Goal: Communication & Community: Ask a question

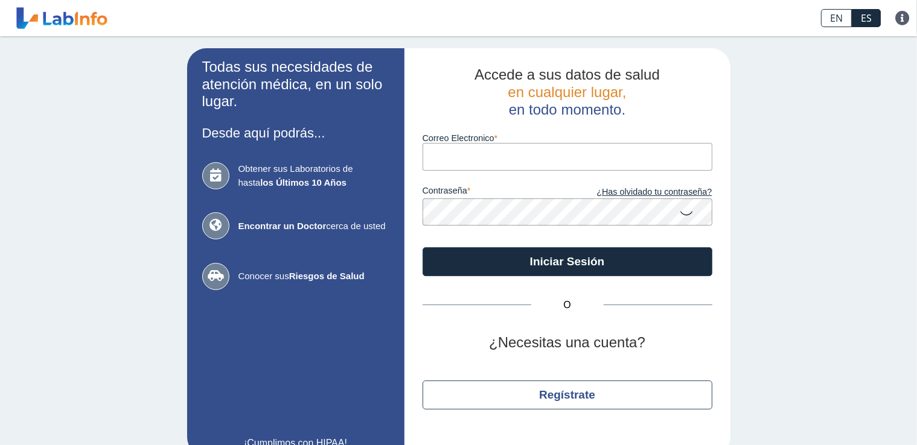
click at [530, 156] on input "Correo Electronico" at bounding box center [567, 156] width 290 height 27
type input "[EMAIL_ADDRESS][DOMAIN_NAME]"
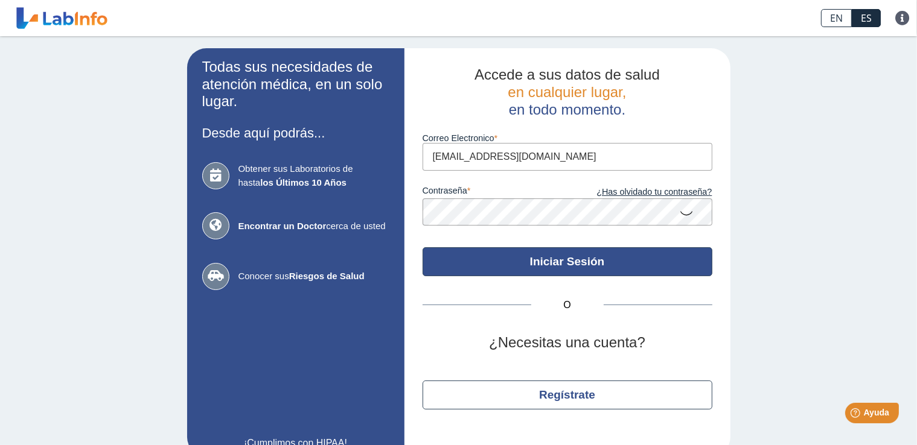
click at [587, 259] on button "Iniciar Sesión" at bounding box center [567, 261] width 290 height 29
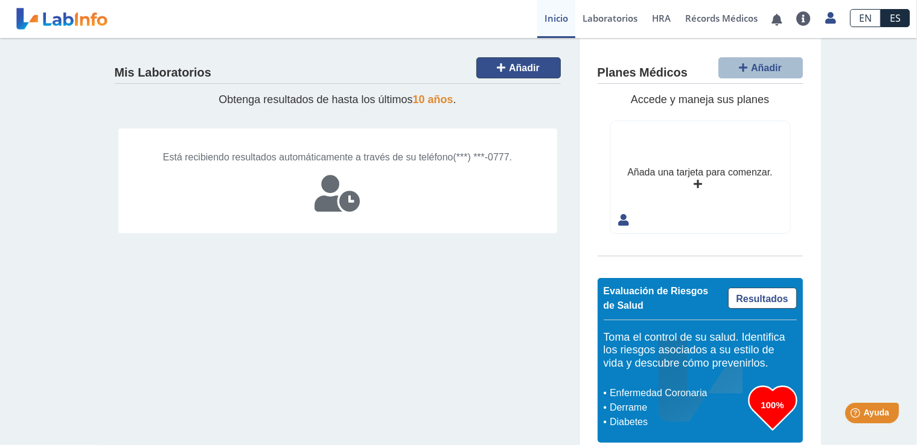
click at [521, 66] on span "Añadir" at bounding box center [524, 68] width 31 height 10
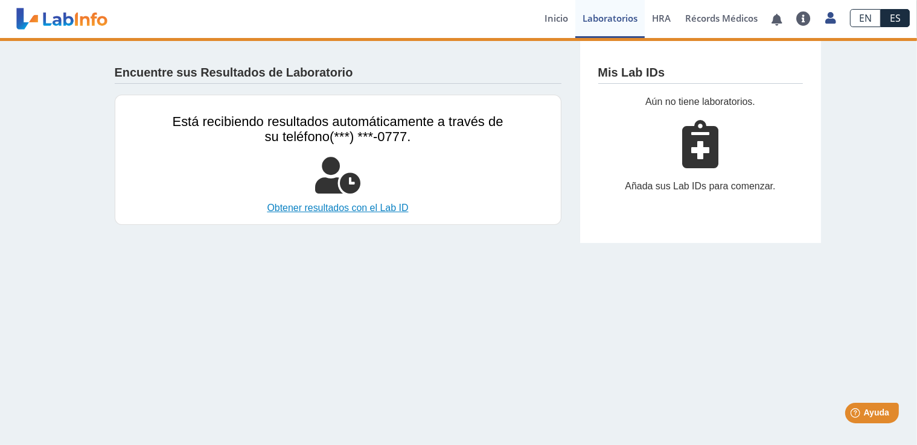
click at [363, 207] on link "Obtener resultados con el Lab ID" at bounding box center [338, 208] width 331 height 14
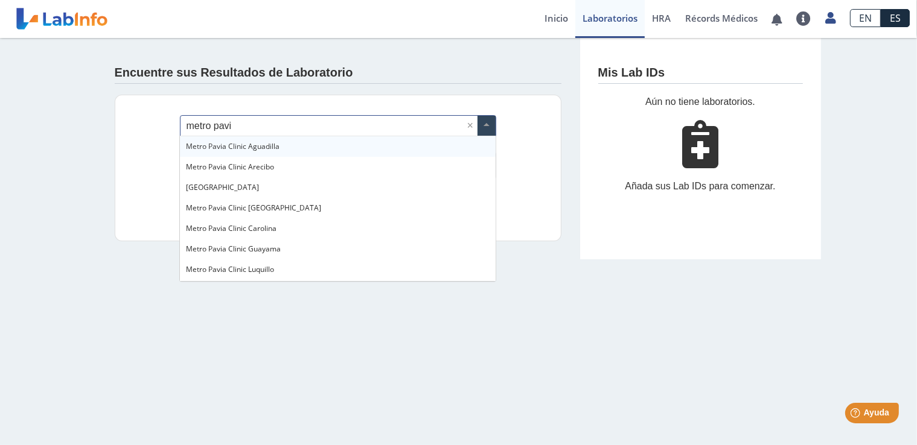
type input "metro pavia"
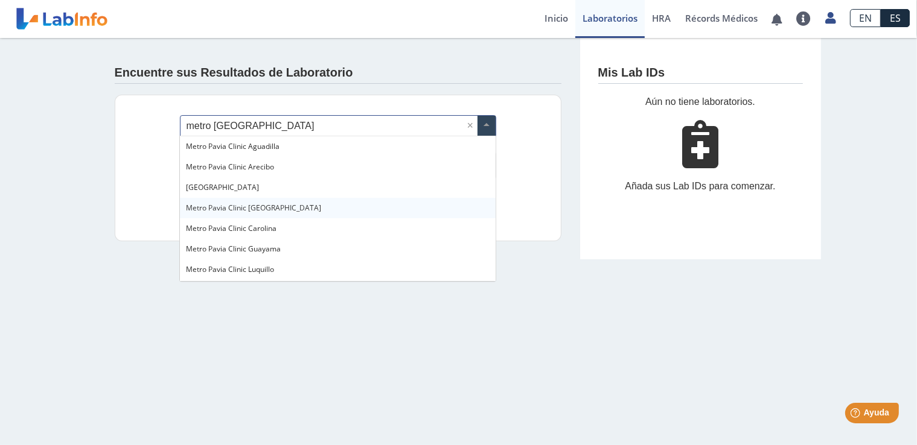
scroll to position [60, 0]
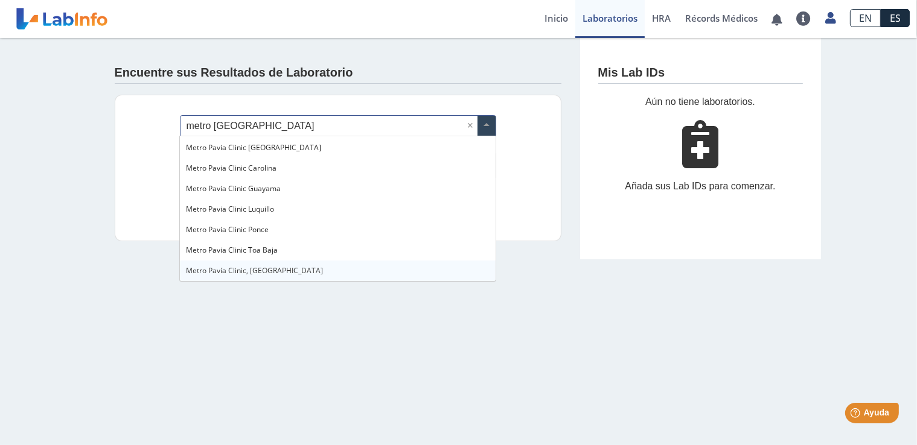
click at [288, 269] on div "Metro [PERSON_NAME] Clinic, [GEOGRAPHIC_DATA]" at bounding box center [337, 271] width 315 height 21
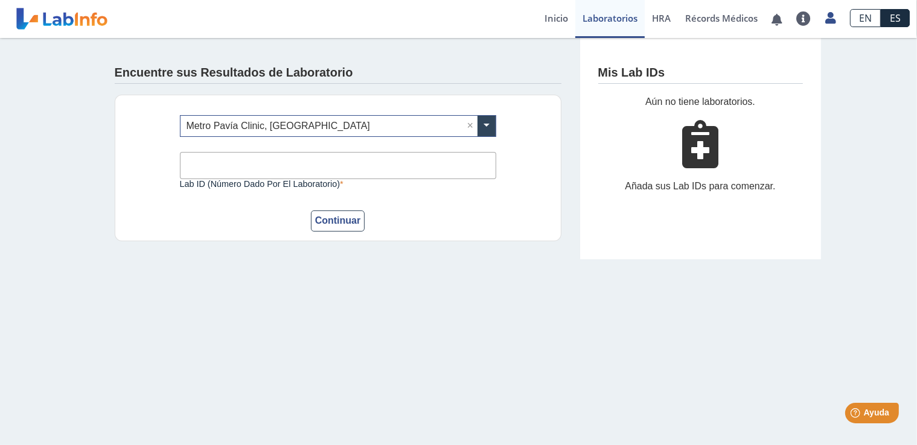
click at [242, 164] on input "Lab ID (número dado por el laboratorio)" at bounding box center [338, 165] width 316 height 27
paste input "lab-01578"
type input "lab-01578"
click at [339, 221] on button "Continuar" at bounding box center [338, 221] width 54 height 21
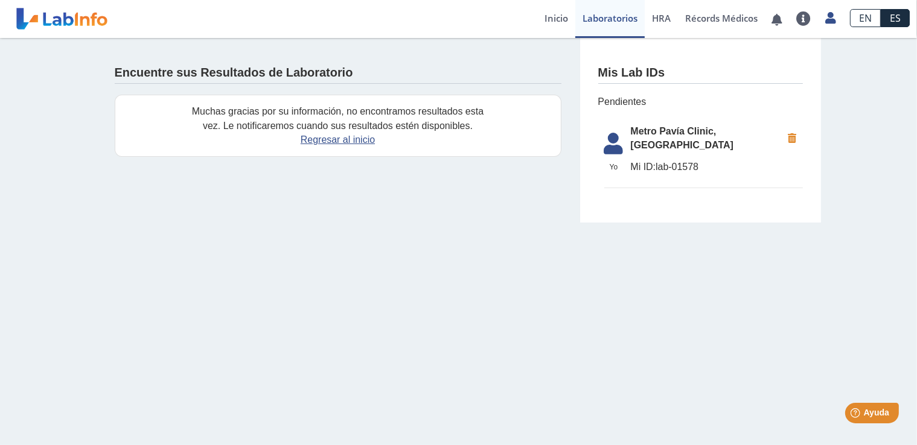
click at [792, 136] on icon at bounding box center [792, 139] width 21 height 22
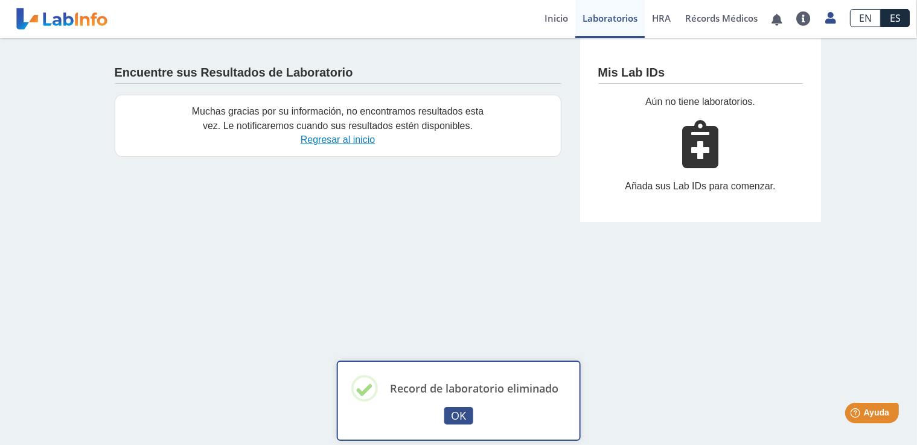
click at [340, 140] on link "Regresar al inicio" at bounding box center [338, 140] width 74 height 10
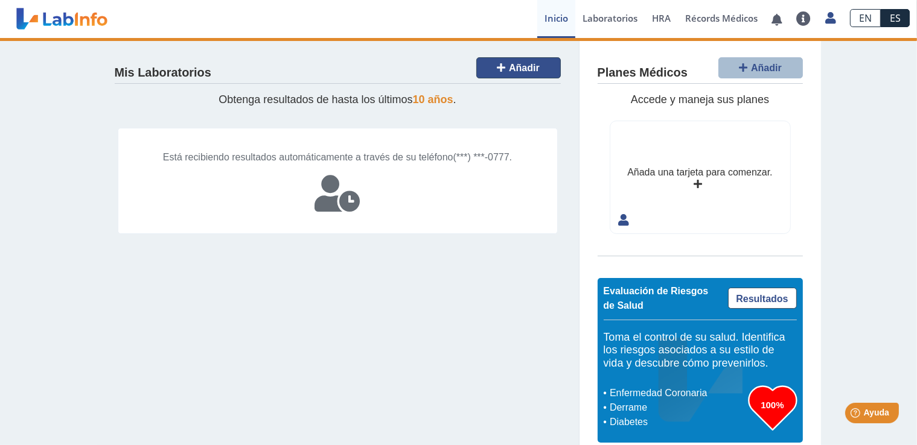
click at [497, 66] on icon at bounding box center [501, 68] width 8 height 10
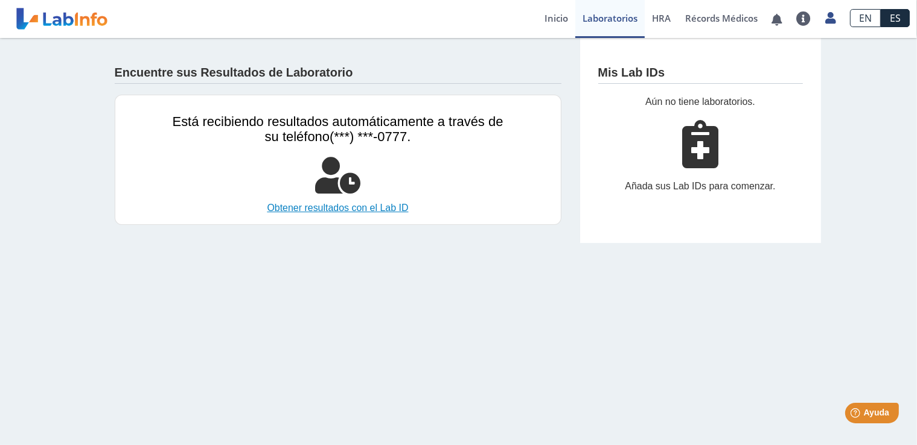
click at [328, 211] on link "Obtener resultados con el Lab ID" at bounding box center [338, 208] width 331 height 14
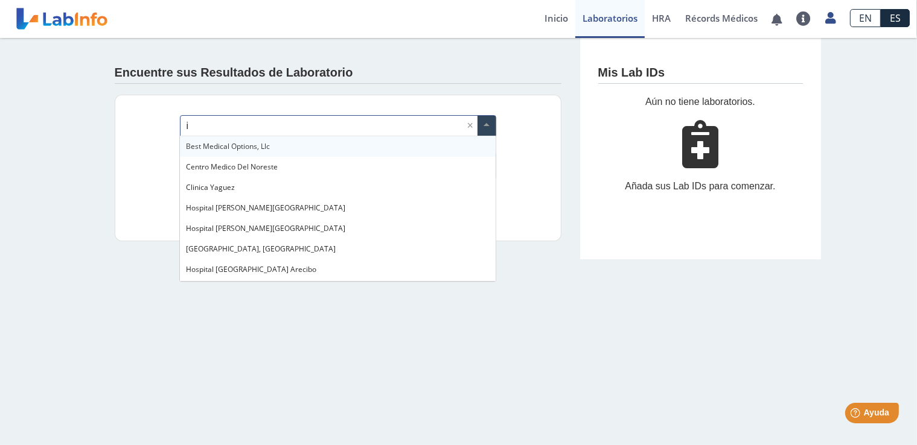
type input "im"
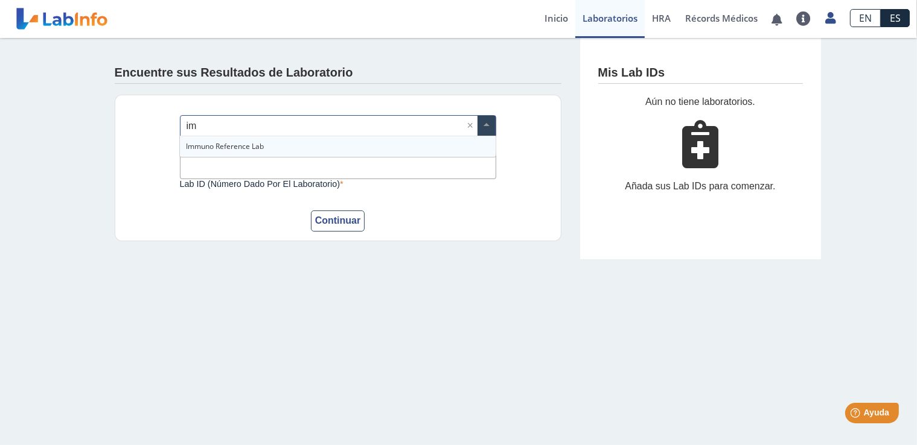
click at [262, 145] on span "Immuno Reference Lab" at bounding box center [225, 146] width 78 height 10
click at [247, 170] on input "Lab ID (número dado por el laboratorio)" at bounding box center [338, 165] width 316 height 27
click at [376, 164] on input "Lab ID (número dado por el laboratorio)" at bounding box center [338, 165] width 316 height 27
type input "LAB-01578"
click at [453, 215] on div "Continuar" at bounding box center [338, 221] width 316 height 21
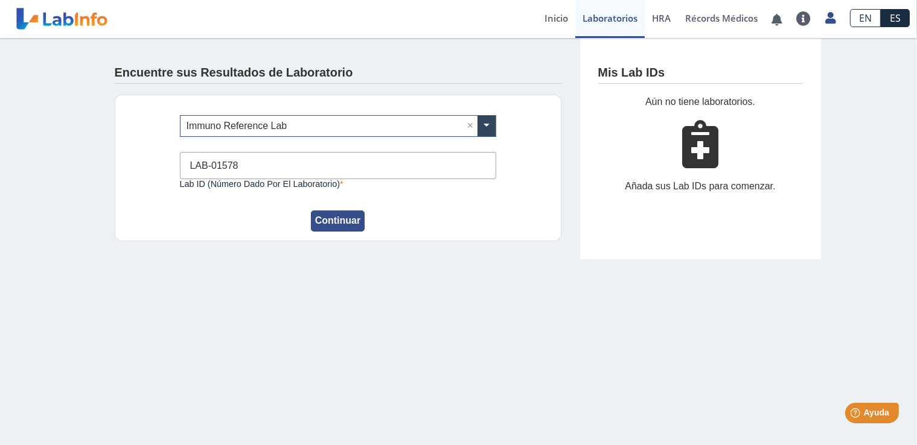
click at [352, 220] on button "Continuar" at bounding box center [338, 221] width 54 height 21
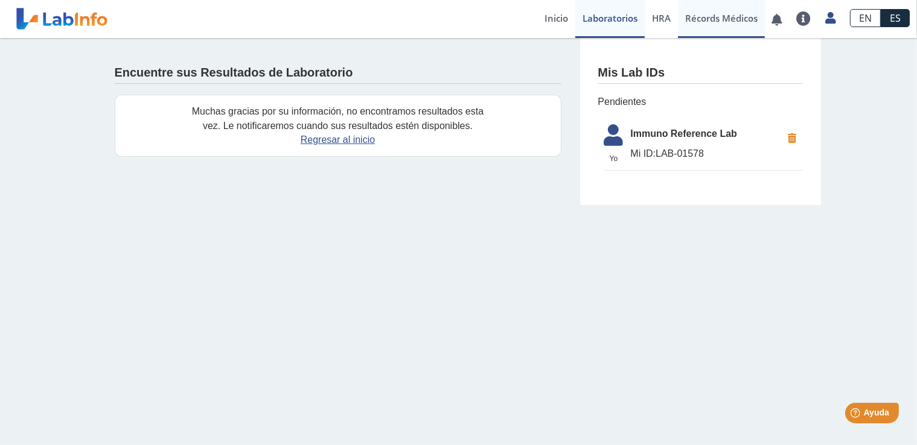
click at [701, 22] on link "Récords Médicos" at bounding box center [721, 19] width 87 height 38
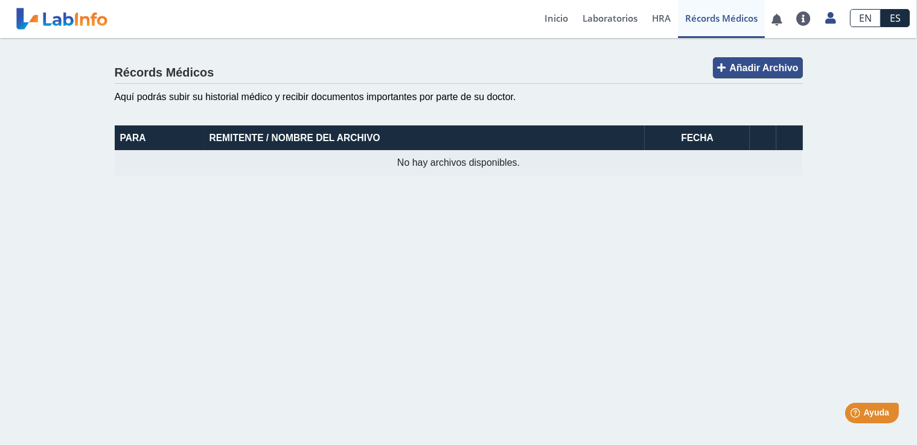
click at [751, 66] on span "Añadir Archivo" at bounding box center [763, 68] width 69 height 10
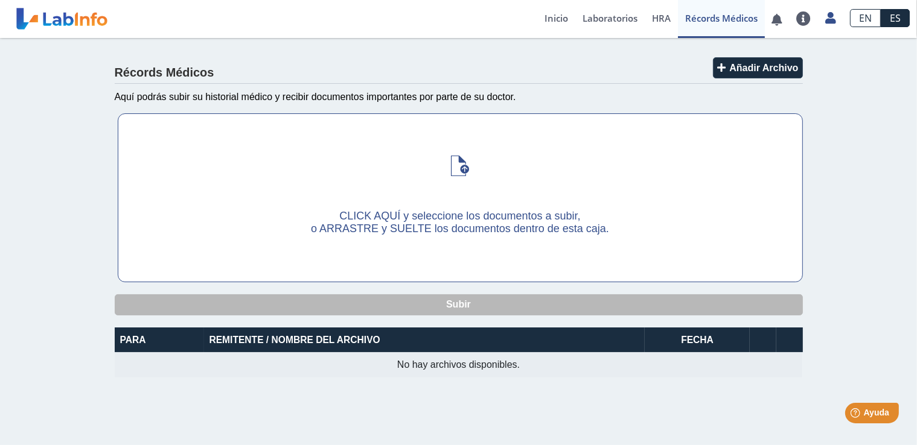
click at [372, 212] on span "CLICK AQUÍ y seleccione los documentos a subir," at bounding box center [459, 216] width 241 height 12
click at [0, 0] on input "CLICK AQUÍ y seleccione los documentos a subir, o ARRASTRE y SUELTE los documen…" at bounding box center [0, 0] width 0 height 0
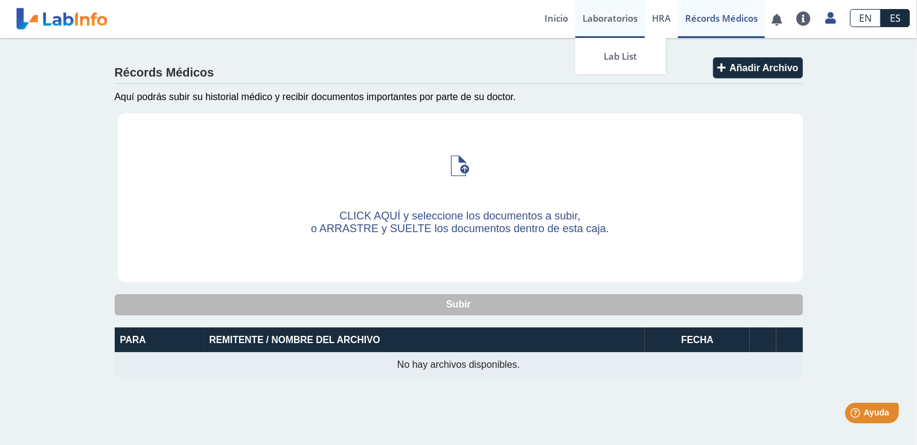
click at [610, 25] on link "Laboratorios" at bounding box center [609, 19] width 69 height 38
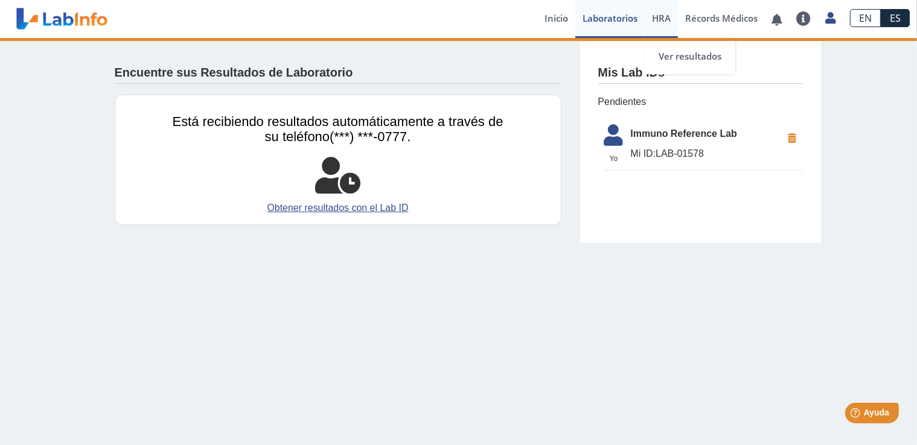
click at [659, 20] on span "HRA" at bounding box center [661, 18] width 19 height 12
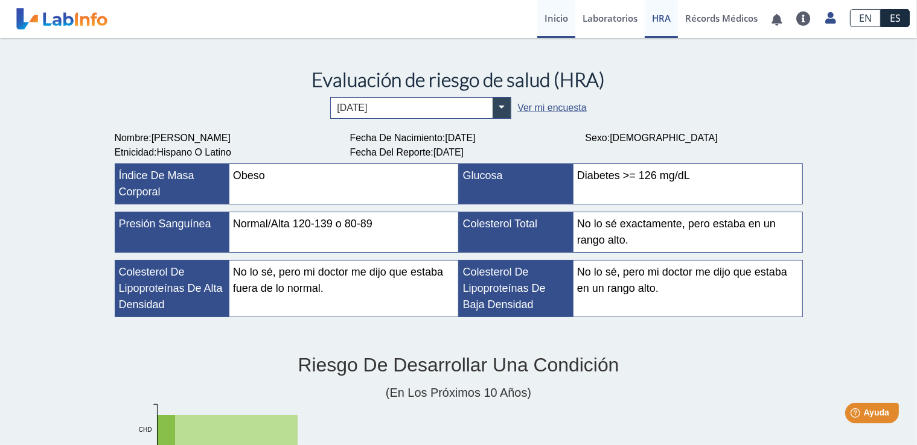
click at [561, 21] on link "Inicio" at bounding box center [556, 19] width 38 height 38
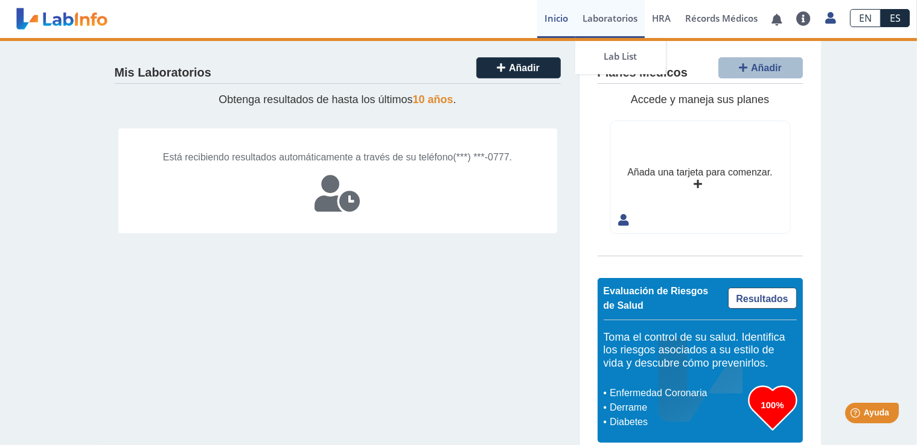
click at [609, 19] on link "Laboratorios" at bounding box center [609, 19] width 69 height 38
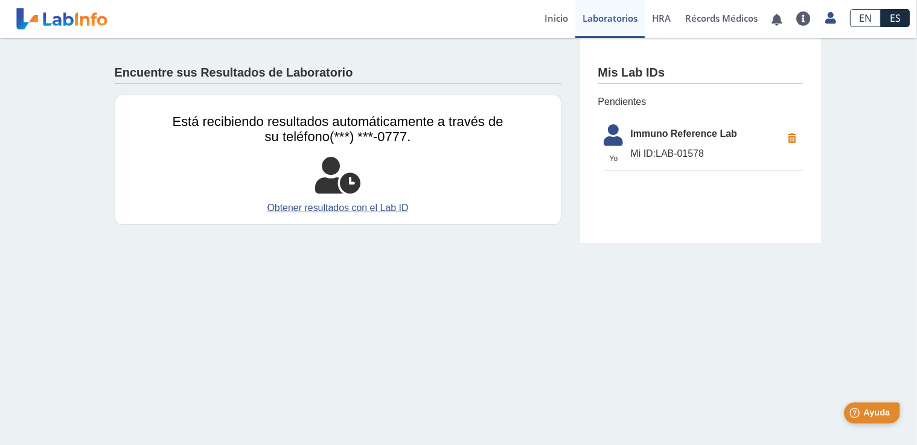
click at [866, 417] on span "Ayuda" at bounding box center [875, 412] width 27 height 10
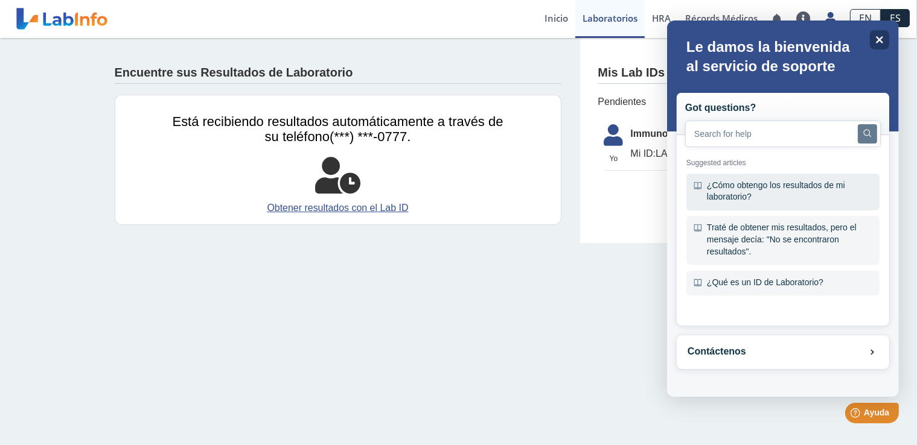
click at [773, 195] on div "¿Cómo obtengo los resultados de mi laboratorio?" at bounding box center [782, 192] width 193 height 37
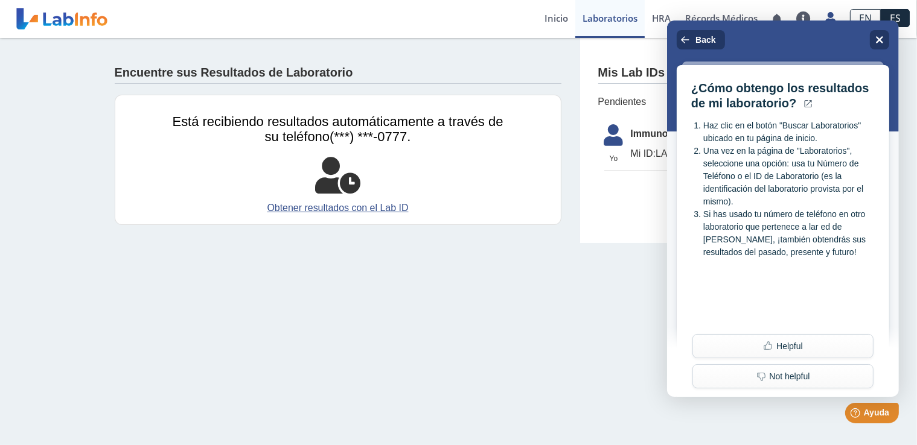
click at [606, 329] on main "Encuentre sus Resultados de Laboratorio Está recibiendo resultados automáticame…" at bounding box center [458, 241] width 917 height 407
click at [877, 36] on icon "Close" at bounding box center [878, 39] width 9 height 9
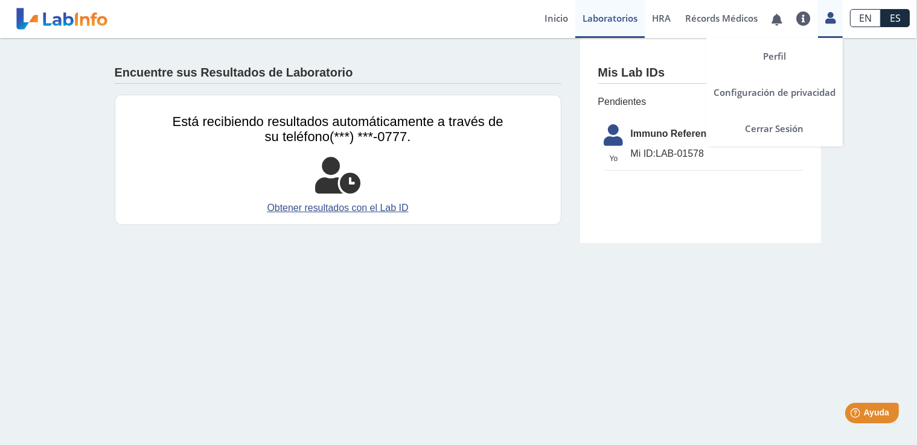
click at [839, 16] on link at bounding box center [830, 16] width 25 height 16
click at [776, 53] on link "Perfil" at bounding box center [774, 56] width 136 height 36
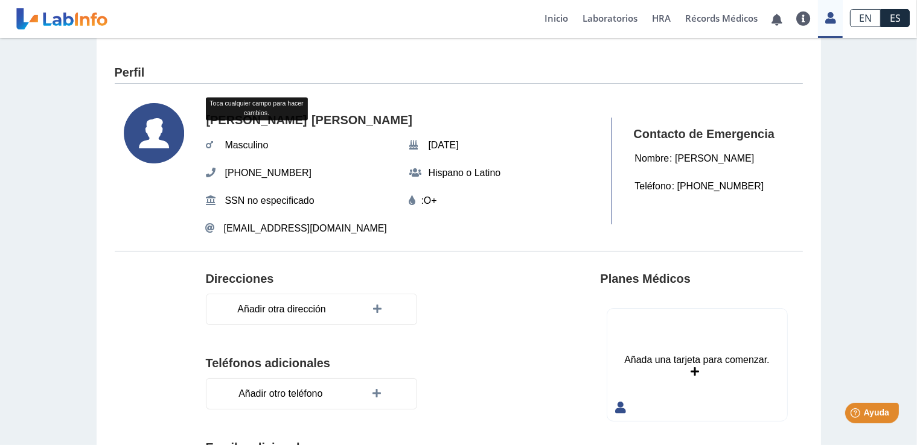
click at [231, 98] on div "Toca cualquier campo para hacer cambios." at bounding box center [257, 109] width 102 height 23
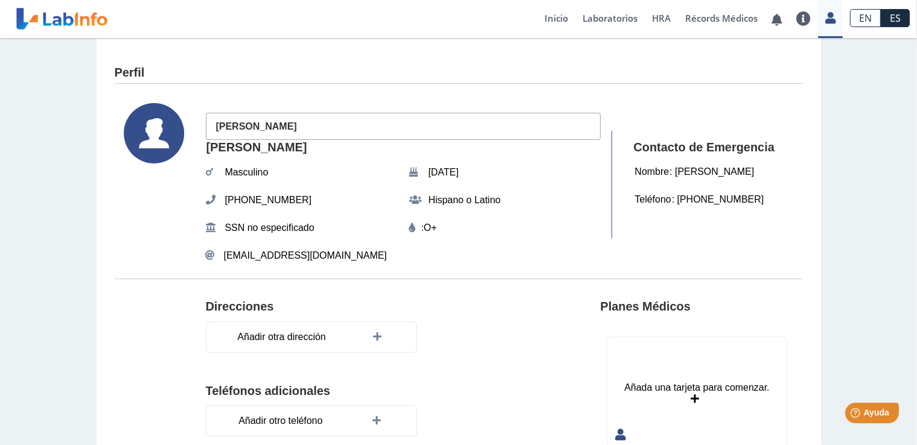
click at [216, 124] on input "[PERSON_NAME]" at bounding box center [403, 126] width 395 height 27
type input "Ángel"
click at [543, 201] on div "Ángel Cruz Soto Masculino May 17, 1990 (939) 322-0777 Hispano o Latino SSN no e…" at bounding box center [403, 185] width 395 height 164
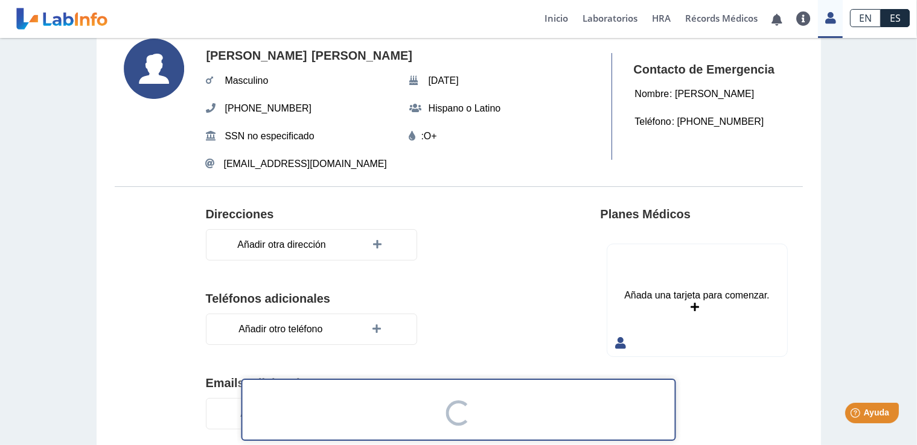
scroll to position [43, 0]
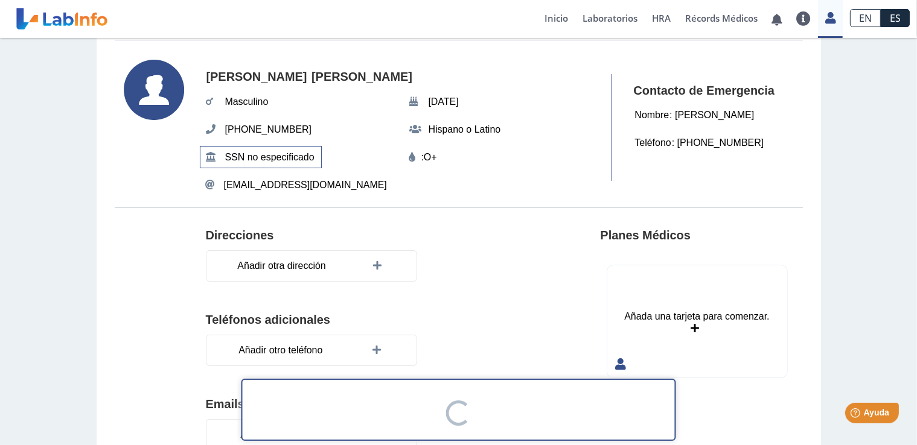
click at [264, 158] on span "SSN no especificado" at bounding box center [269, 158] width 97 height 22
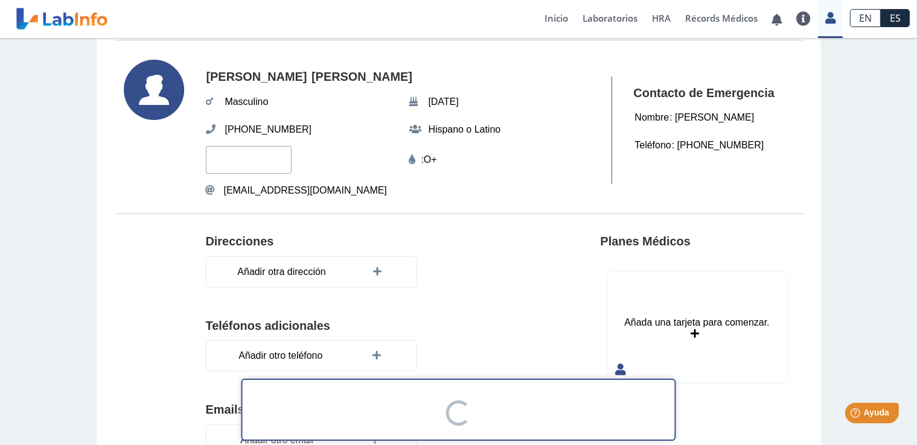
click at [249, 153] on input "text" at bounding box center [249, 159] width 86 height 27
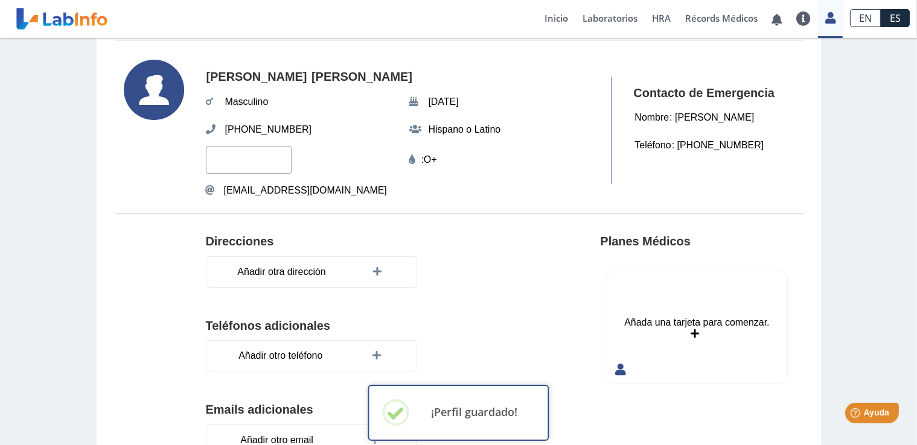
click at [503, 207] on section "Ángel Cruz Soto Masculino May 17, 1990 (939) 322-0777 Hispano o Latino : O+ amc…" at bounding box center [459, 131] width 688 height 166
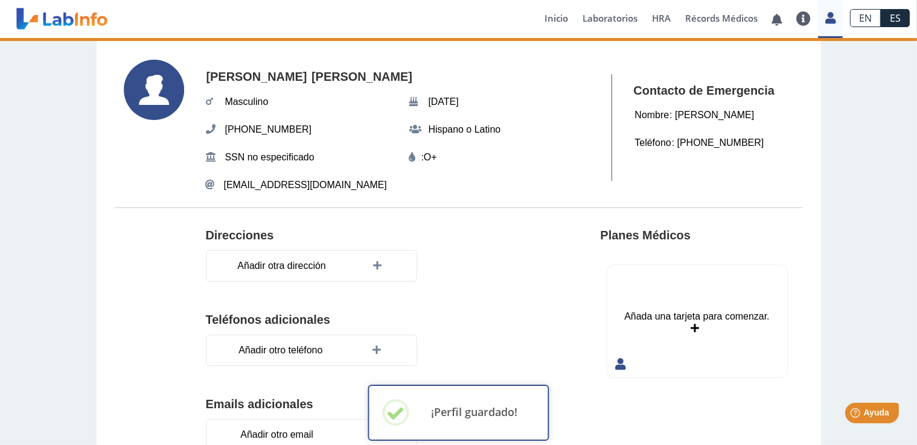
click at [768, 186] on section "Ángel Cruz Soto Masculino May 17, 1990 (939) 322-0777 Hispano o Latino SSN no e…" at bounding box center [459, 128] width 688 height 161
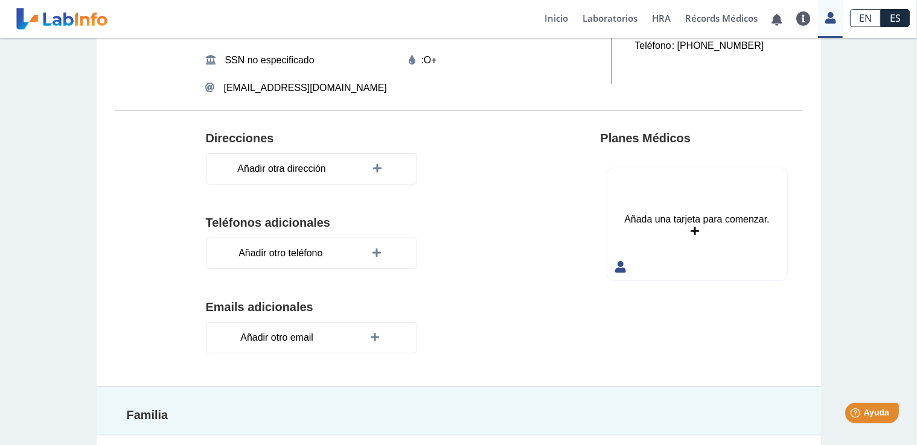
scroll to position [164, 0]
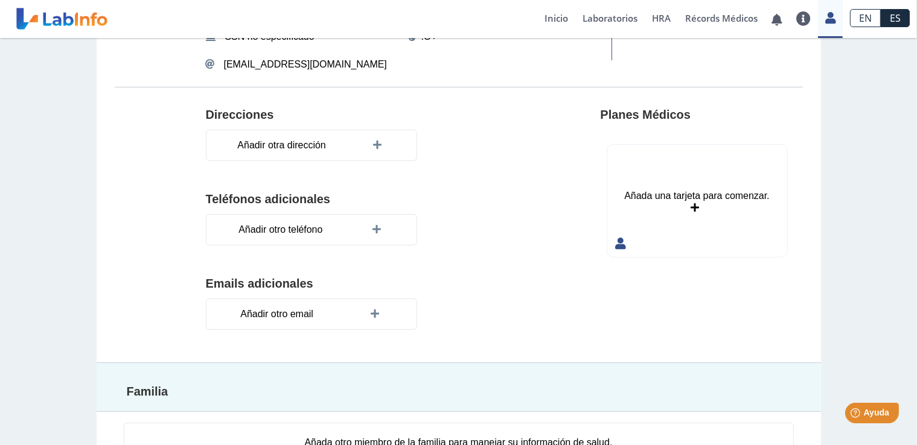
click at [691, 208] on icon at bounding box center [695, 208] width 8 height 10
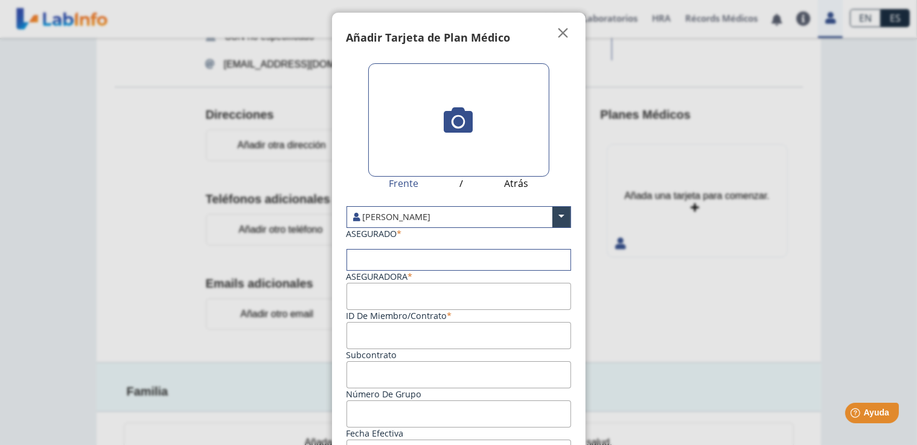
click at [395, 337] on input "Subcontrato" at bounding box center [458, 335] width 224 height 27
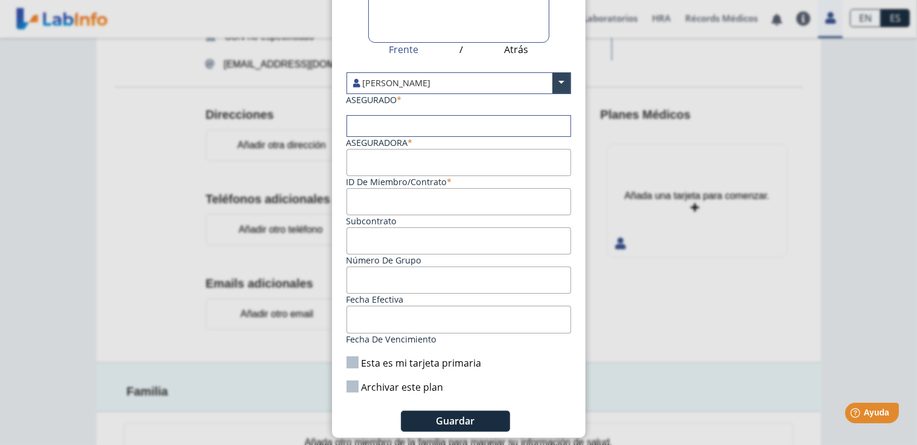
scroll to position [136, 0]
click at [347, 357] on label "Esta es mi tarjeta primaria" at bounding box center [413, 361] width 135 height 13
click at [0, 0] on input "Esta es mi tarjeta primaria" at bounding box center [0, 0] width 0 height 0
click at [388, 318] on input "Fecha de vencimiento" at bounding box center [458, 317] width 224 height 27
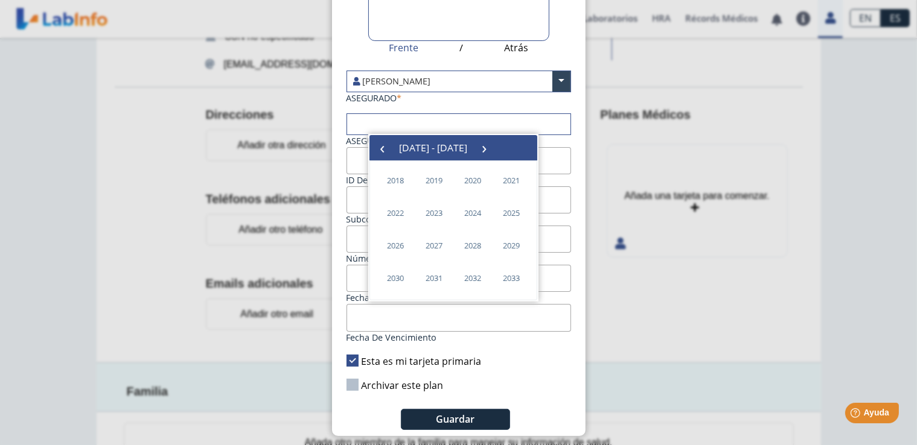
click at [835, 288] on ngb-modal-window "Tarjetas Añadir Tarjeta de Plan Médico  My Cards Frente / Atrás Ángel Cruz Sot…" at bounding box center [458, 222] width 917 height 445
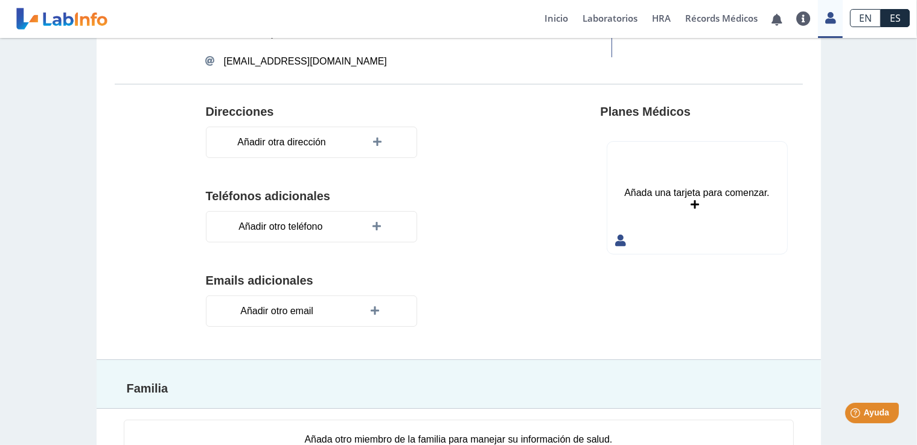
scroll to position [224, 0]
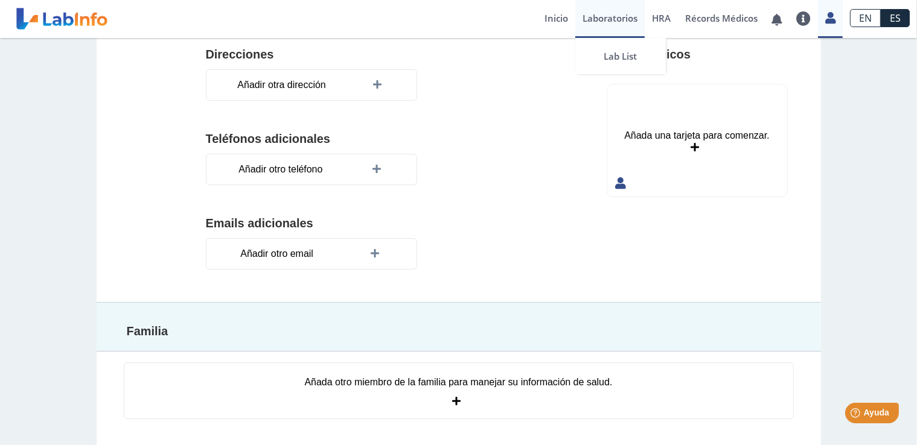
click at [606, 22] on link "Laboratorios" at bounding box center [609, 19] width 69 height 38
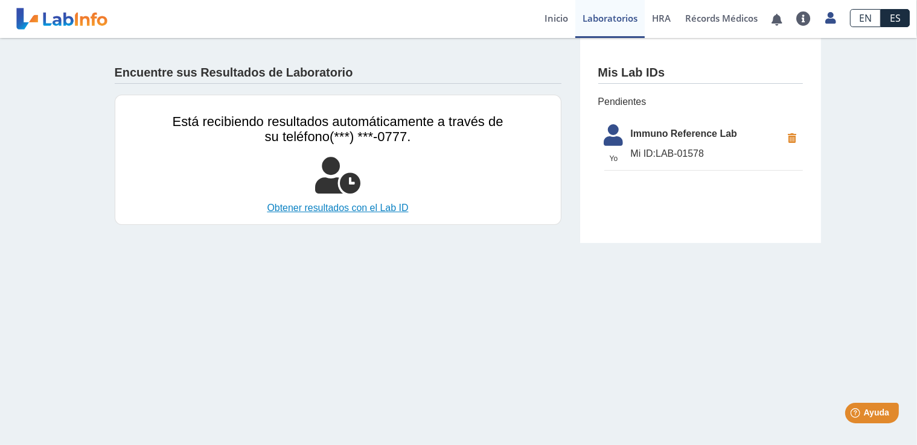
click at [337, 206] on link "Obtener resultados con el Lab ID" at bounding box center [338, 208] width 331 height 14
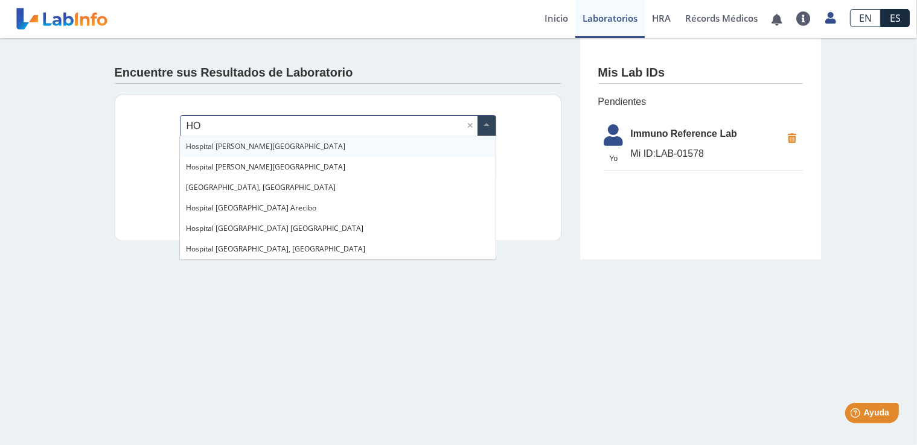
type input "H"
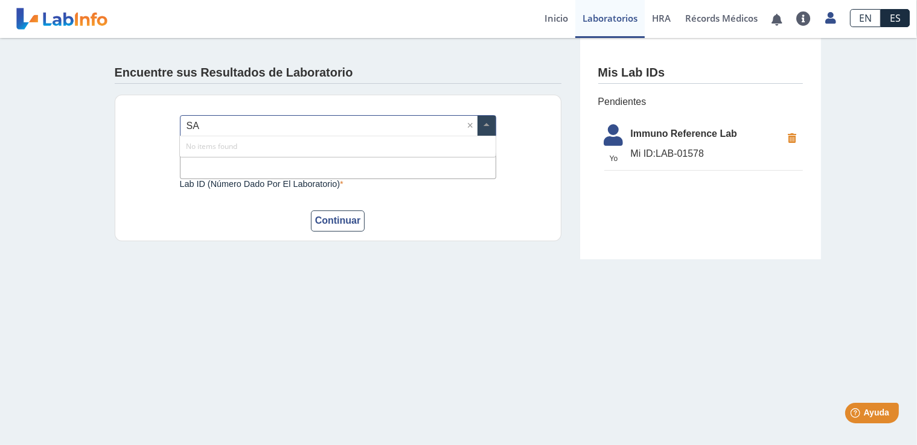
type input "S"
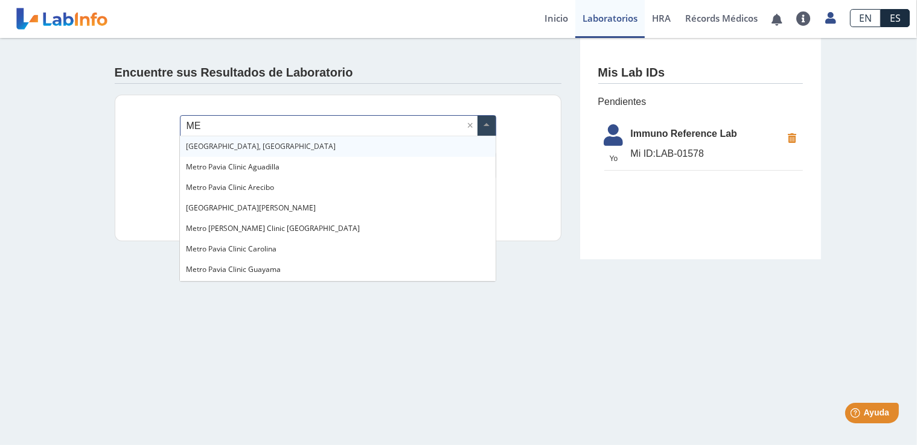
type input "M"
type input "S"
type input "RIO"
click at [277, 148] on span "[GEOGRAPHIC_DATA], [GEOGRAPHIC_DATA]" at bounding box center [261, 146] width 150 height 10
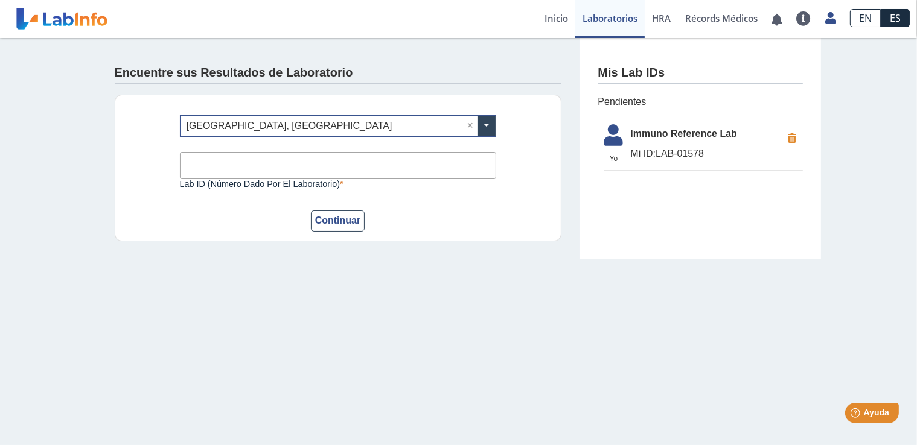
click at [246, 173] on input "Lab ID (número dado por el laboratorio)" at bounding box center [338, 165] width 316 height 27
type input "2652497"
click at [338, 220] on button "Continuar" at bounding box center [338, 221] width 54 height 21
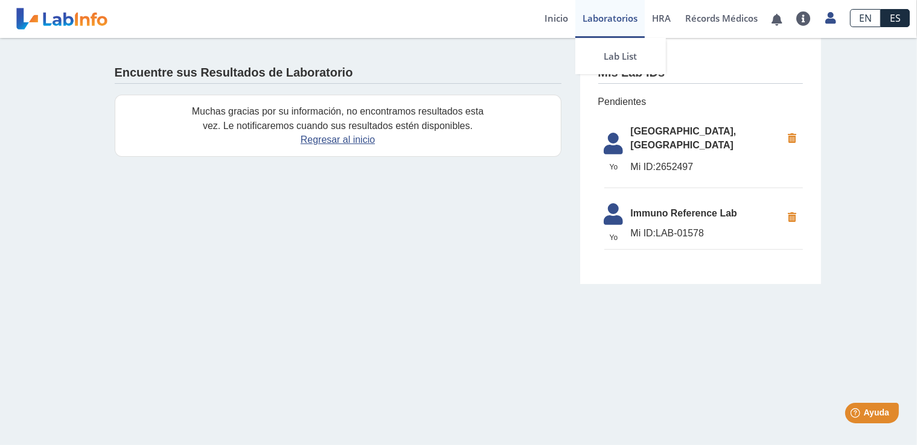
click at [609, 18] on link "Laboratorios" at bounding box center [609, 19] width 69 height 38
click at [337, 146] on span "Regresar al inicio" at bounding box center [338, 140] width 331 height 14
click at [338, 140] on link "Regresar al inicio" at bounding box center [338, 140] width 74 height 10
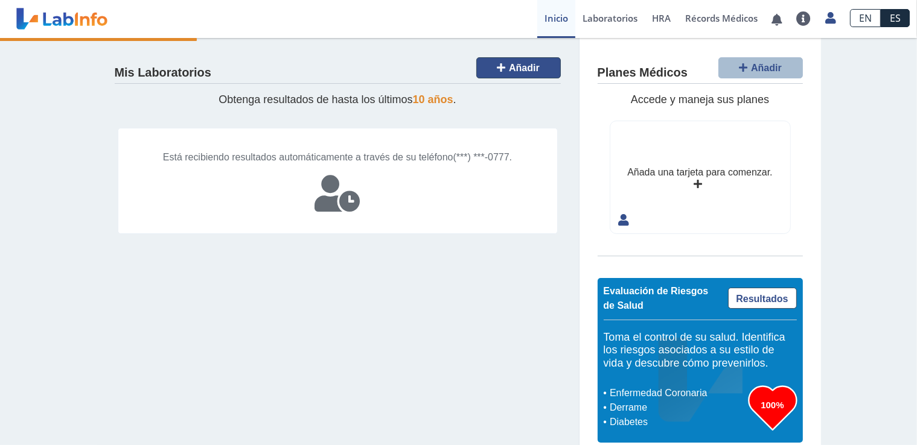
click at [529, 65] on span "Añadir" at bounding box center [524, 68] width 31 height 10
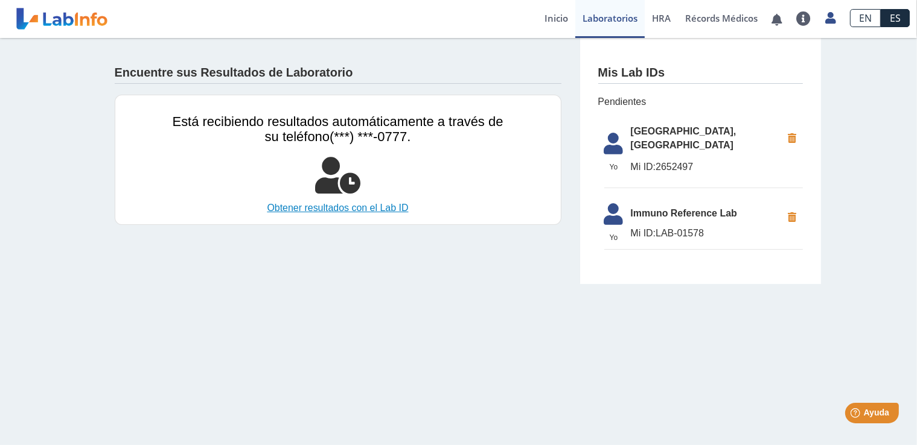
click at [334, 205] on link "Obtener resultados con el Lab ID" at bounding box center [338, 208] width 331 height 14
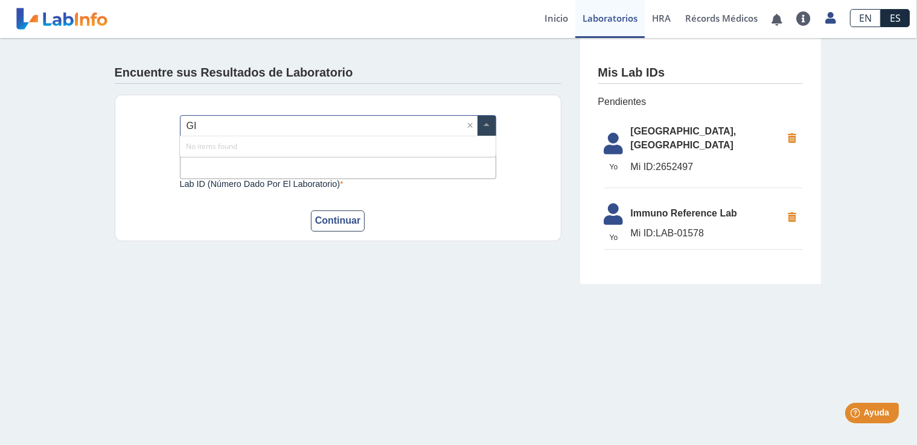
type input "G"
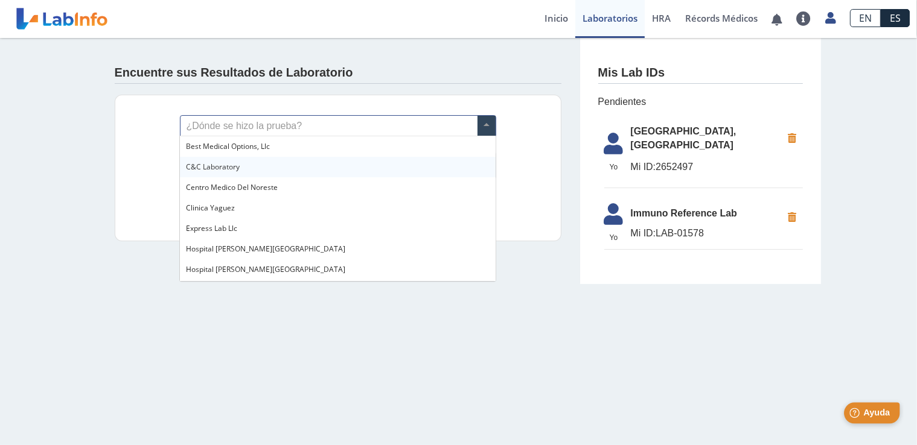
click at [876, 414] on span "Ayuda" at bounding box center [875, 412] width 27 height 10
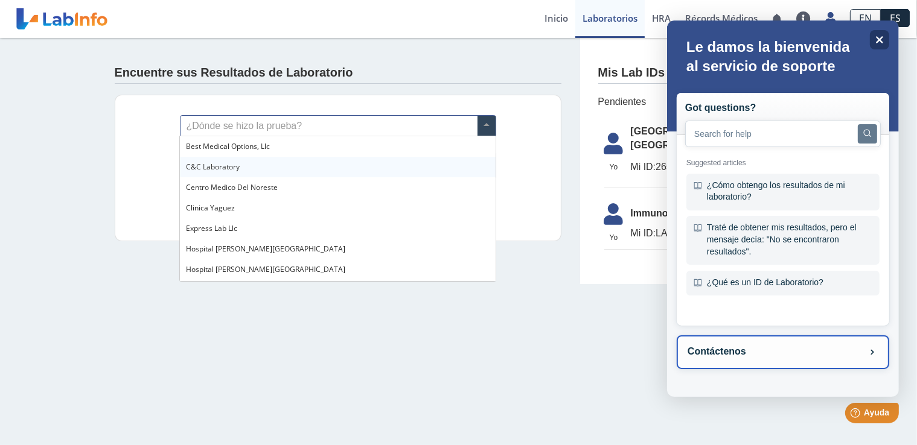
click at [745, 351] on button "Contáctenos" at bounding box center [782, 353] width 212 height 34
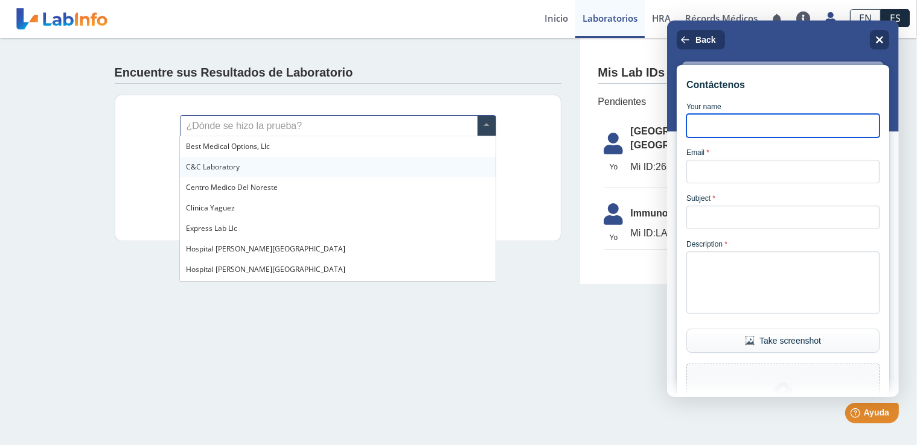
click at [723, 129] on input "Your name" at bounding box center [782, 126] width 193 height 24
type input "a"
type input "[PERSON_NAME]"
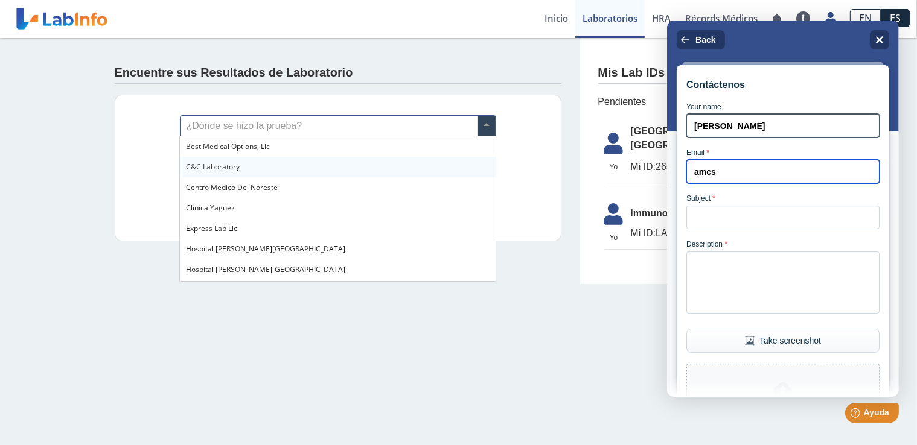
type input "[EMAIL_ADDRESS][DOMAIN_NAME]"
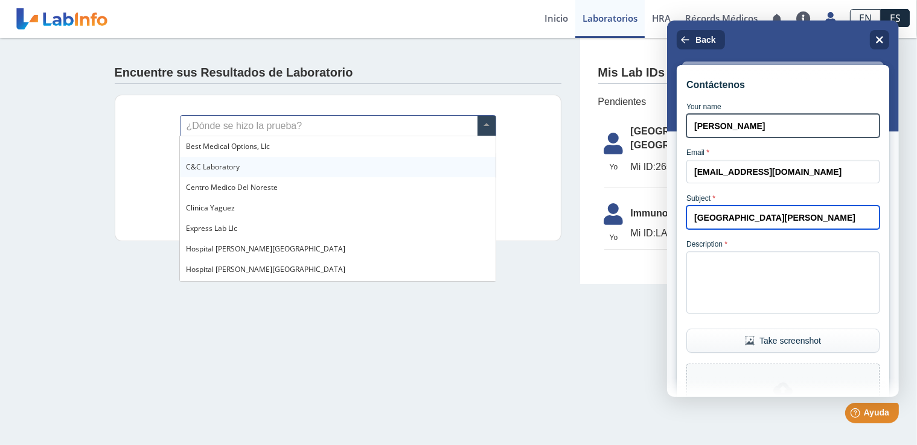
type input "[GEOGRAPHIC_DATA][PERSON_NAME]"
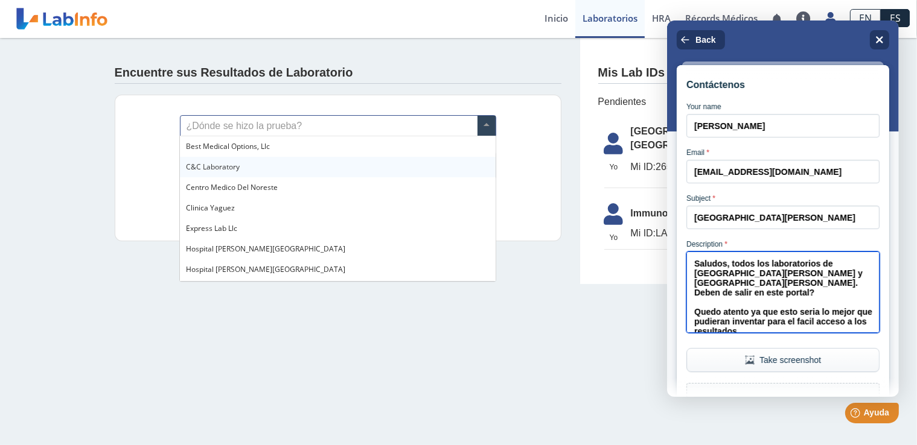
click at [818, 328] on textarea "Saludos, todos los laboratorios de [GEOGRAPHIC_DATA][PERSON_NAME] y [GEOGRAPHIC…" at bounding box center [782, 292] width 193 height 81
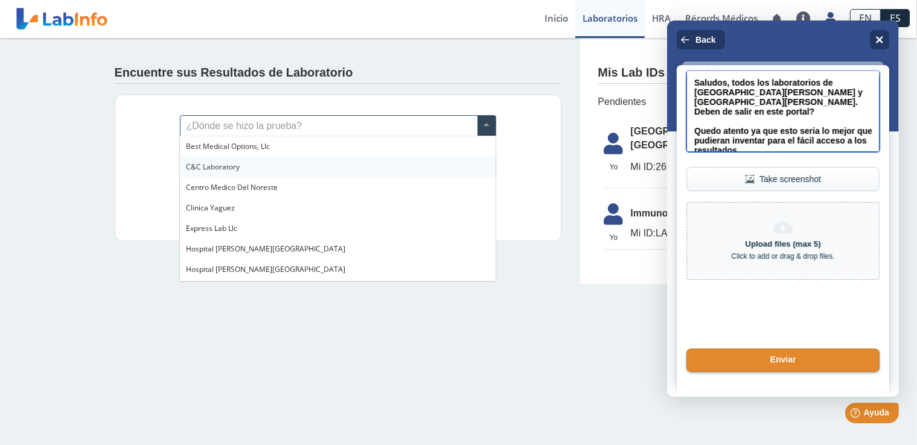
scroll to position [202, 0]
type textarea "Saludos, todos los laboratorios de [GEOGRAPHIC_DATA][PERSON_NAME] y [GEOGRAPHIC…"
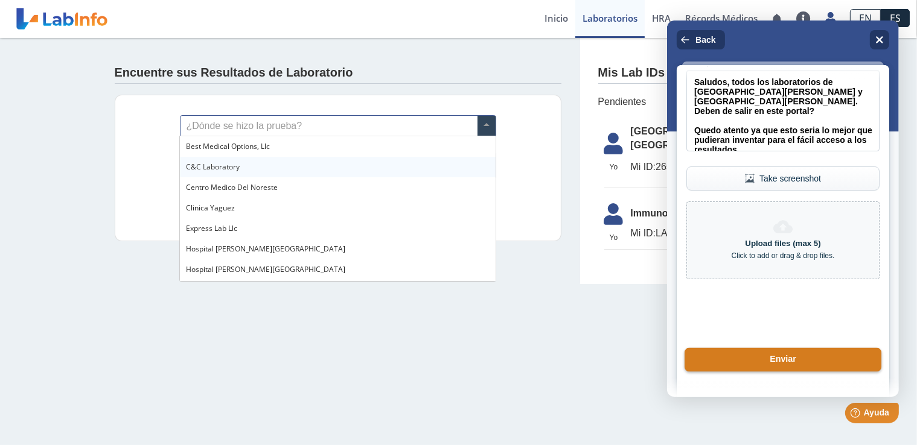
click at [792, 362] on button "Enviar" at bounding box center [782, 360] width 197 height 24
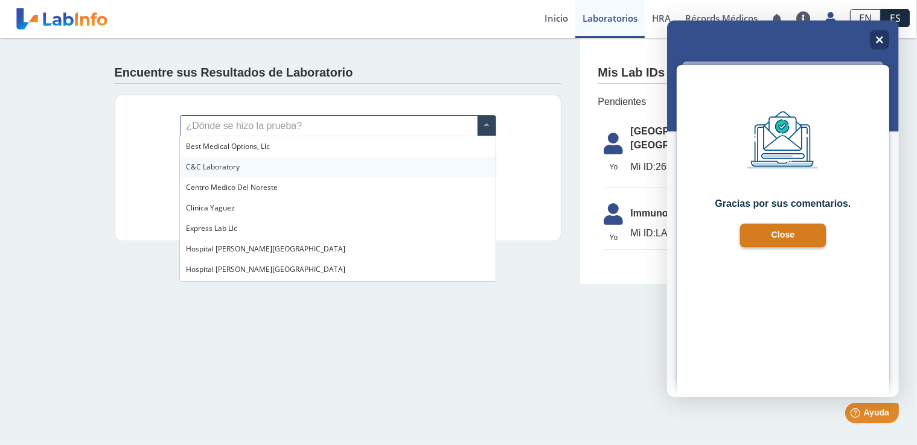
click at [766, 236] on button "Close" at bounding box center [782, 236] width 86 height 24
